Goal: Check status: Check status

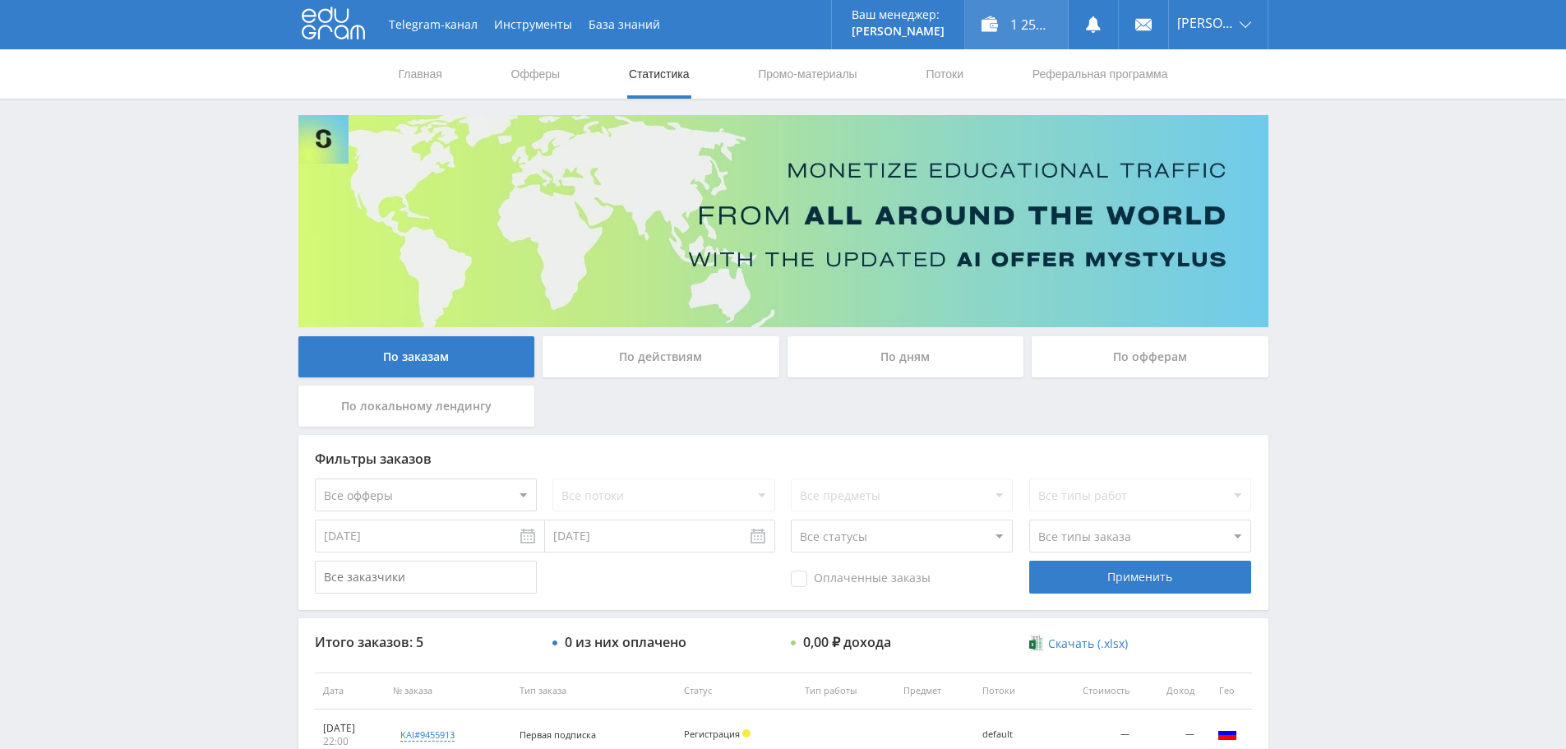
click at [1002, 31] on div "1 257,00 ₽" at bounding box center [1016, 24] width 103 height 49
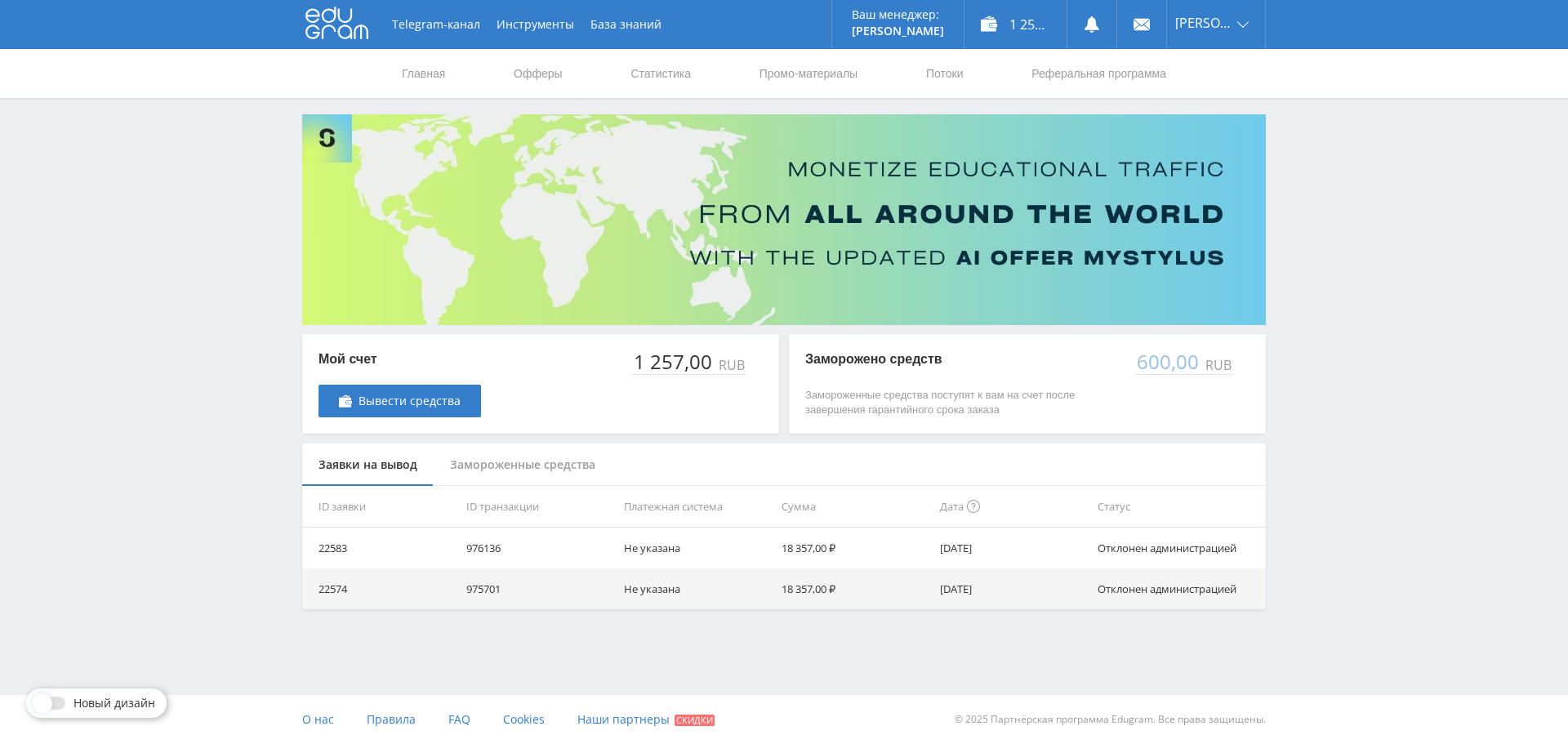
click at [492, 473] on div "Замороженные средства" at bounding box center [522, 465] width 178 height 44
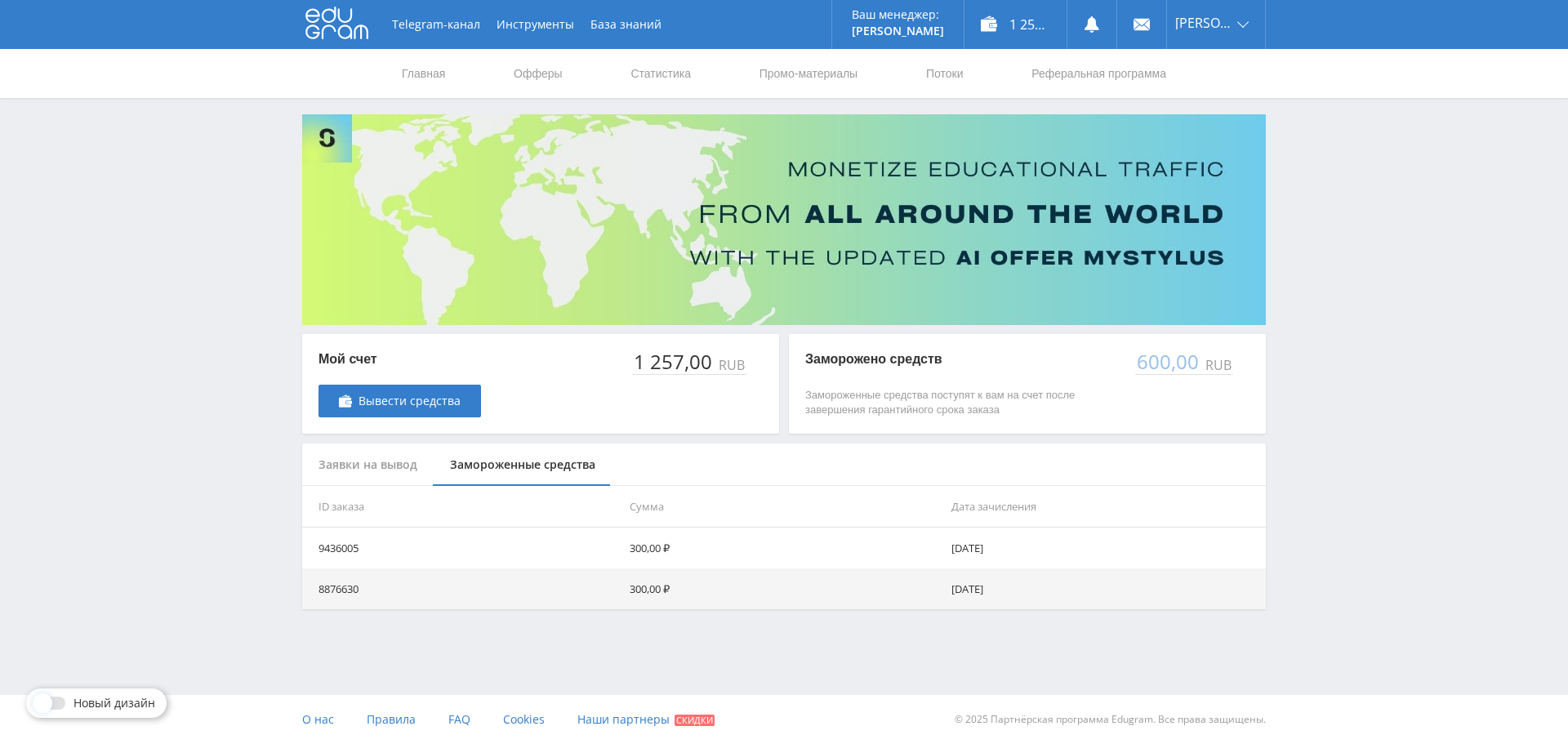
click at [54, 698] on div at bounding box center [51, 702] width 30 height 13
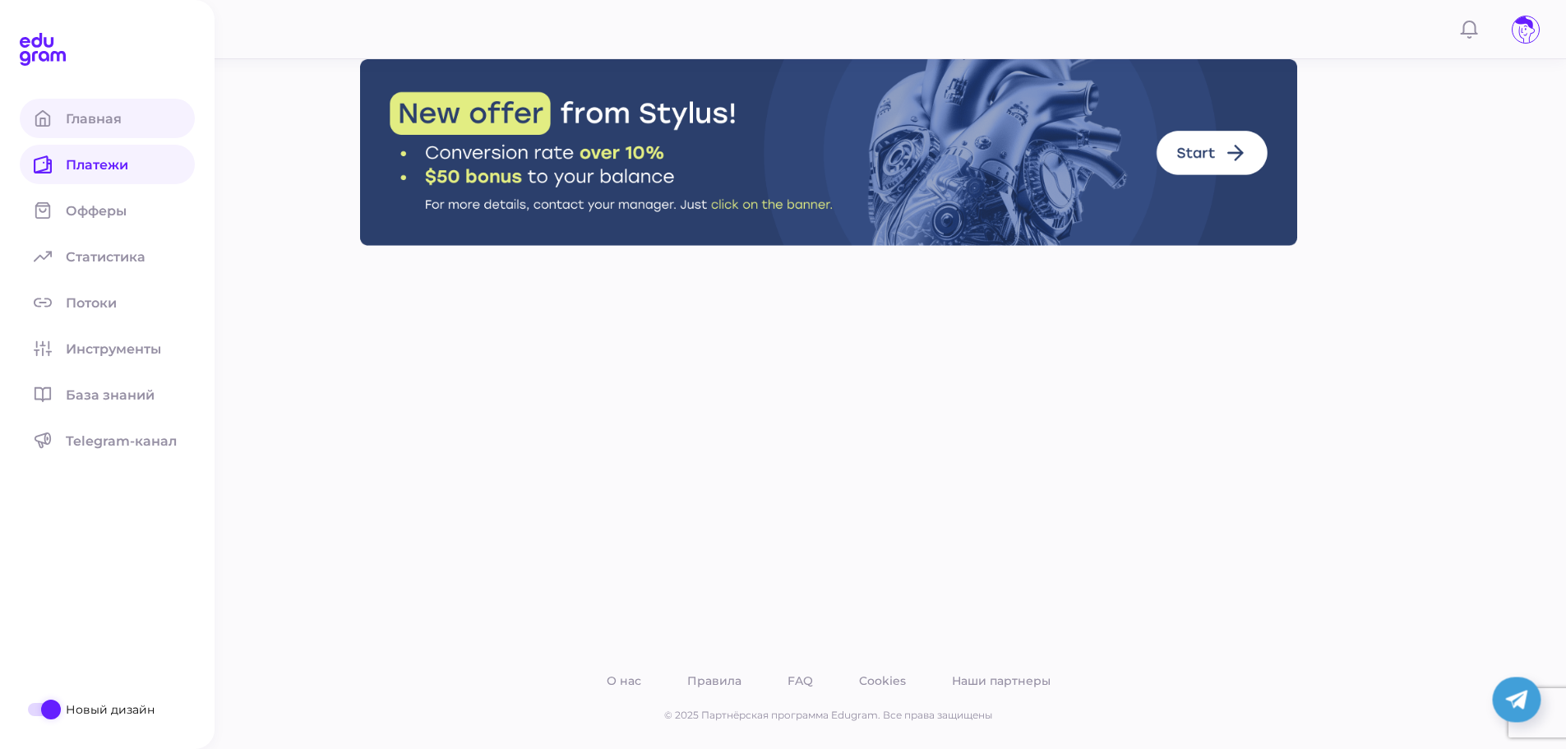
click at [62, 115] on span at bounding box center [43, 118] width 46 height 39
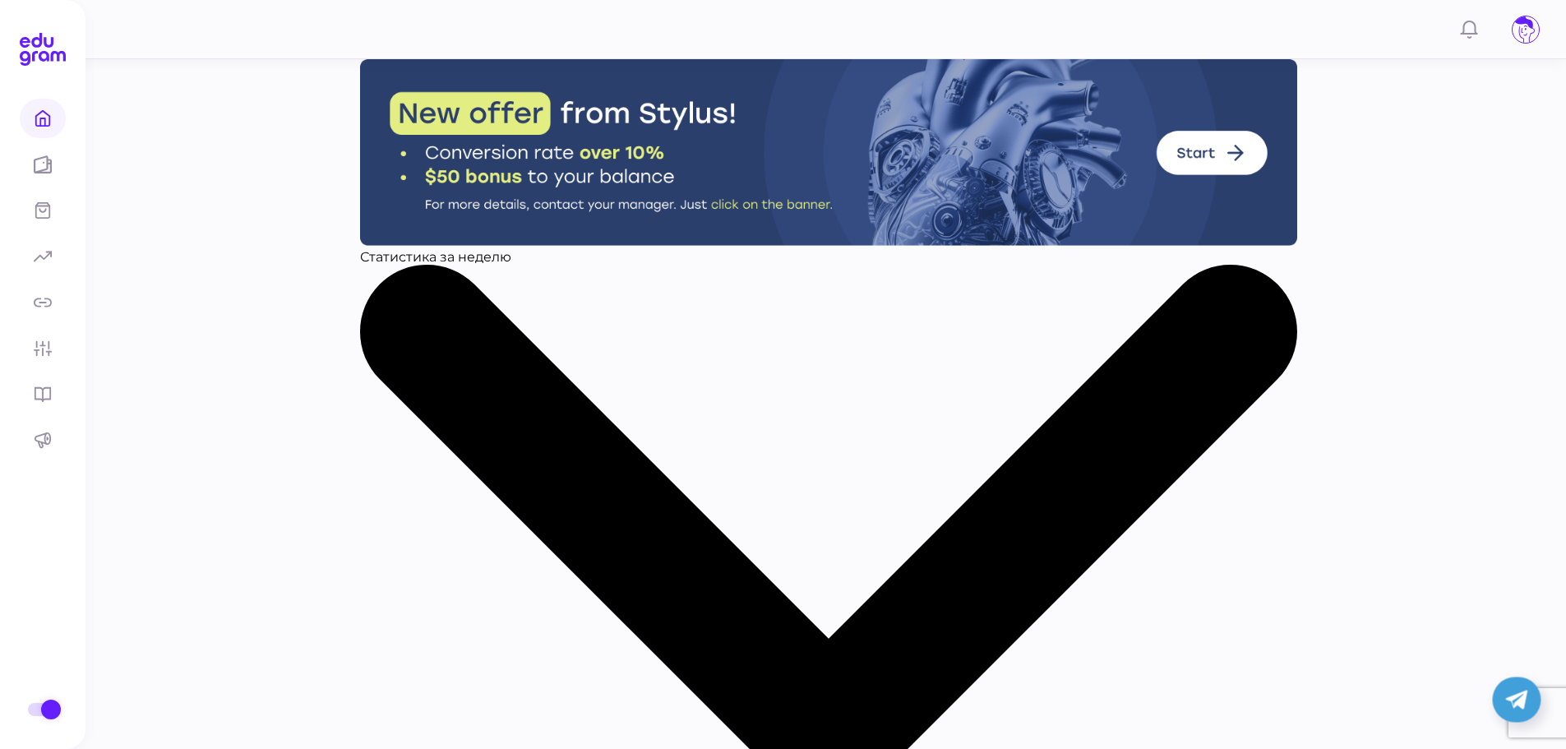
click at [511, 265] on span "неделю" at bounding box center [484, 257] width 53 height 16
